Goal: Task Accomplishment & Management: Manage account settings

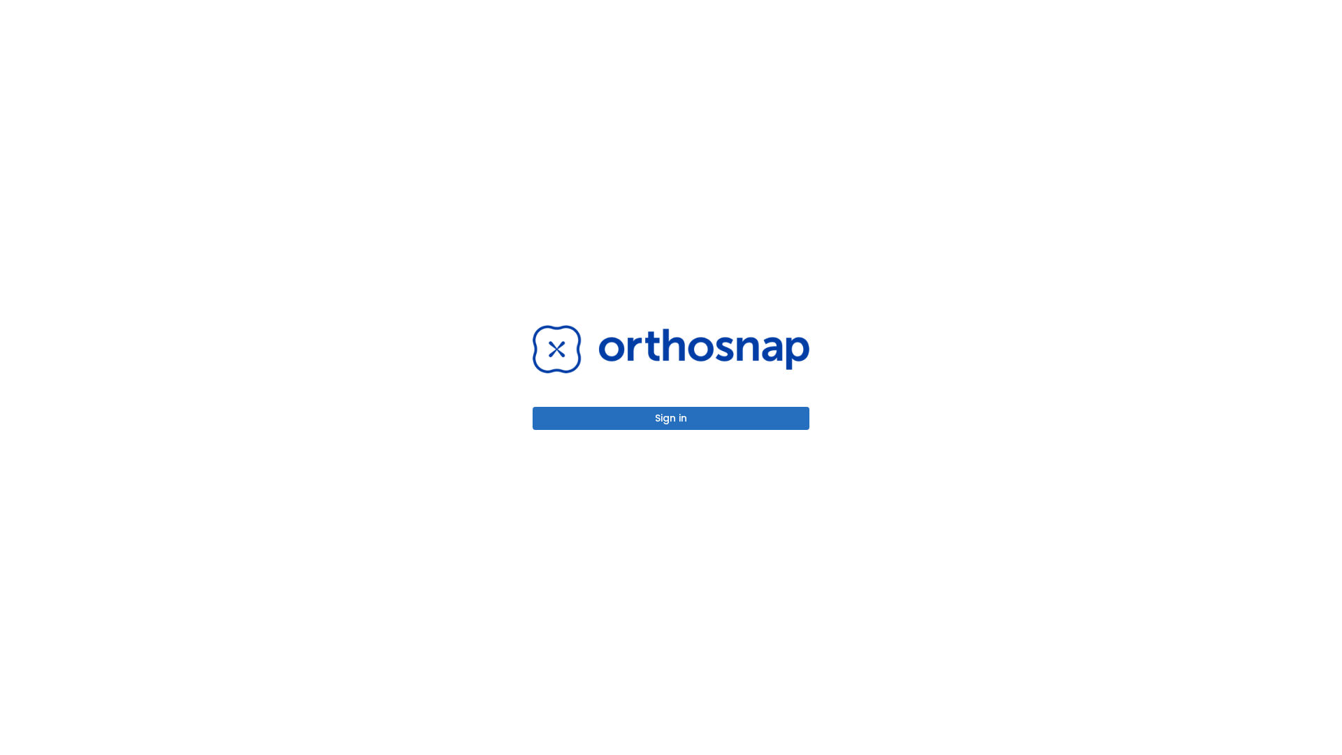
click at [671, 418] on button "Sign in" at bounding box center [671, 418] width 277 height 23
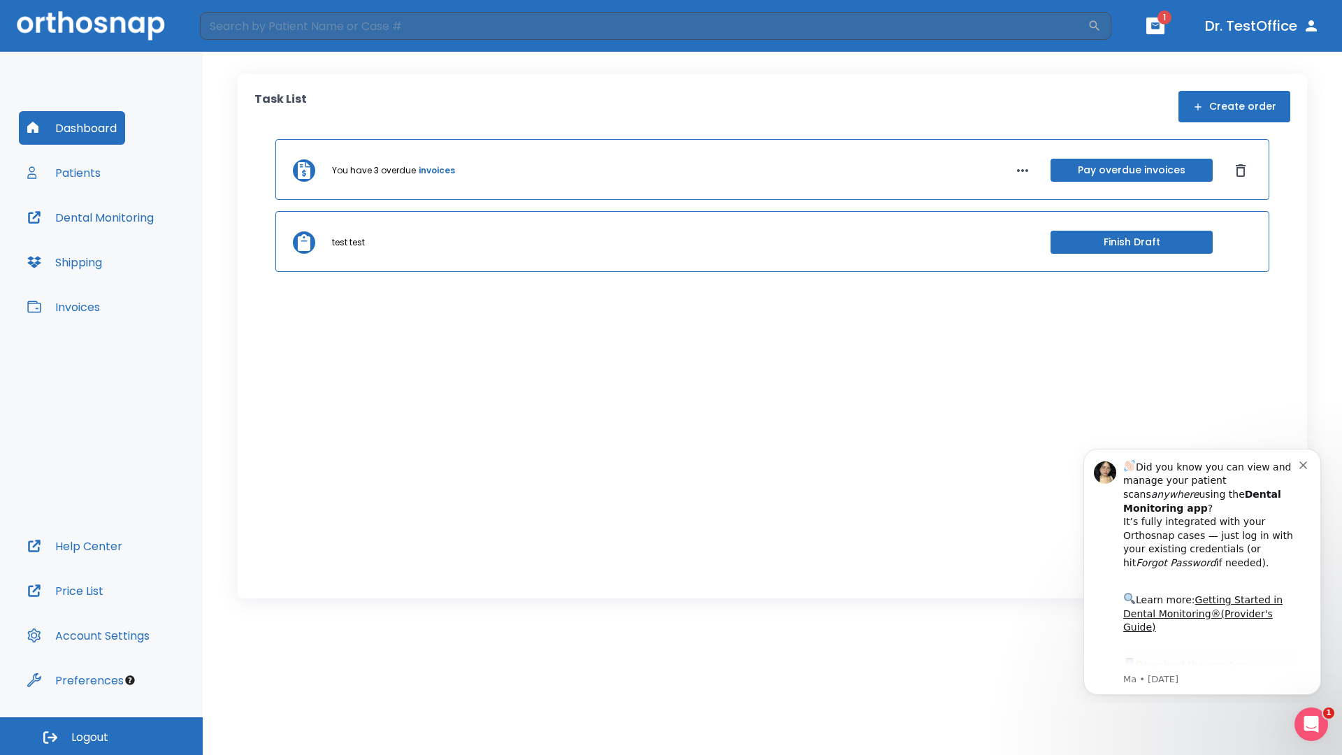
click at [101, 736] on span "Logout" at bounding box center [89, 737] width 37 height 15
